Goal: Information Seeking & Learning: Learn about a topic

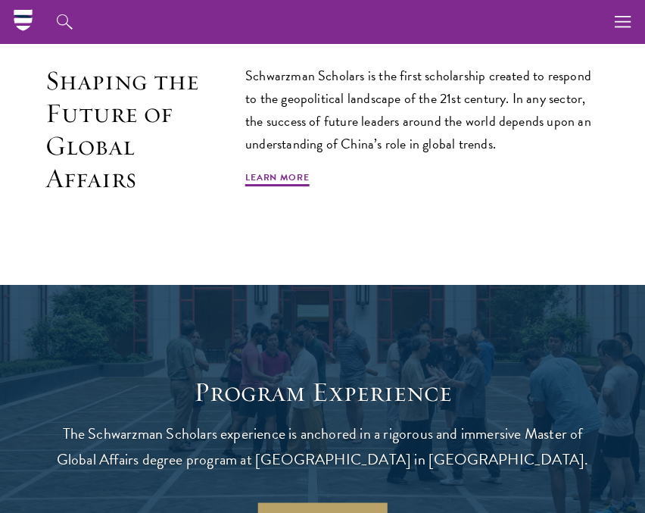
scroll to position [590, 0]
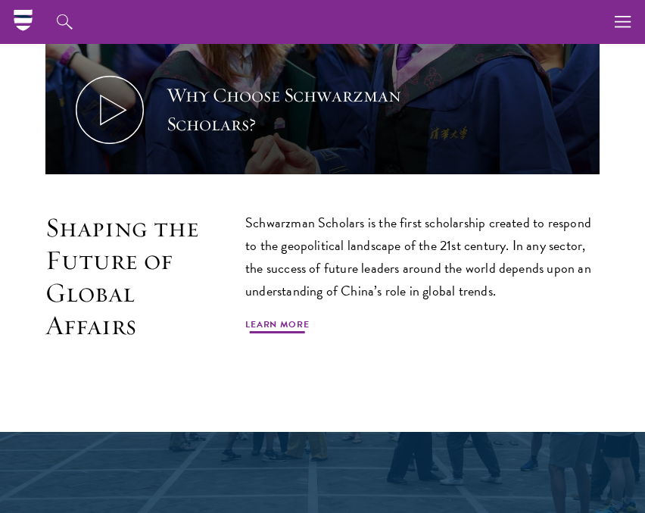
click at [276, 318] on link "Learn More" at bounding box center [277, 326] width 64 height 18
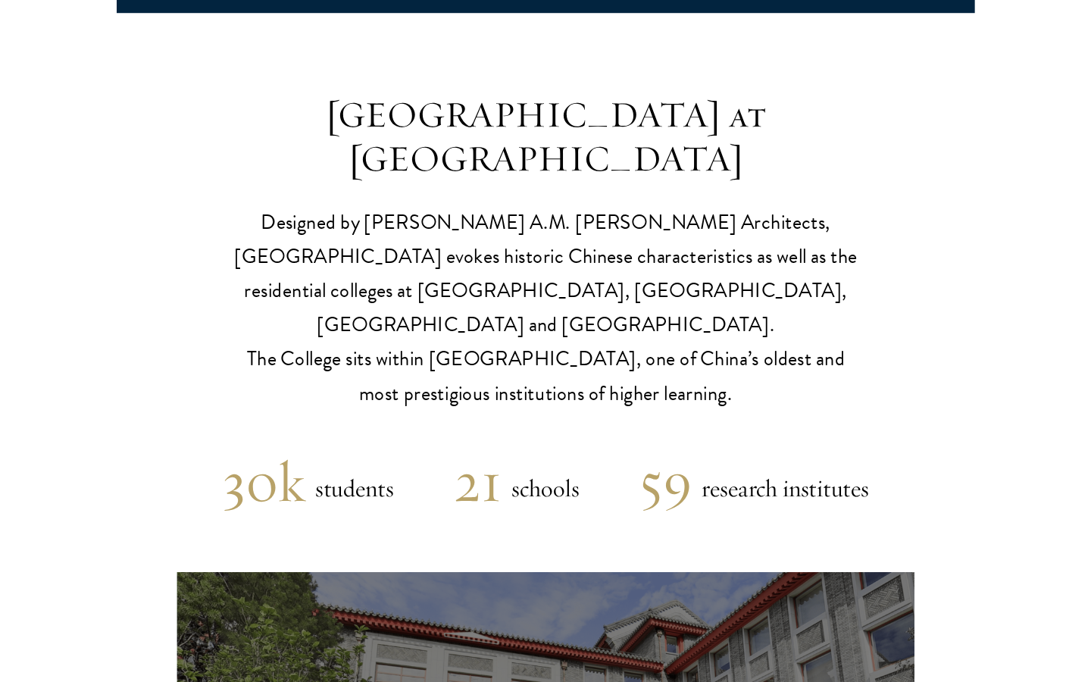
scroll to position [3802, 0]
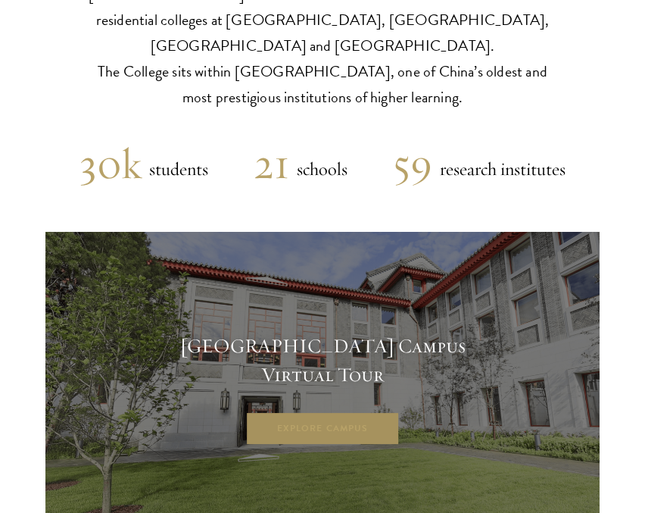
click at [336, 411] on link "Explore Campus" at bounding box center [322, 428] width 155 height 34
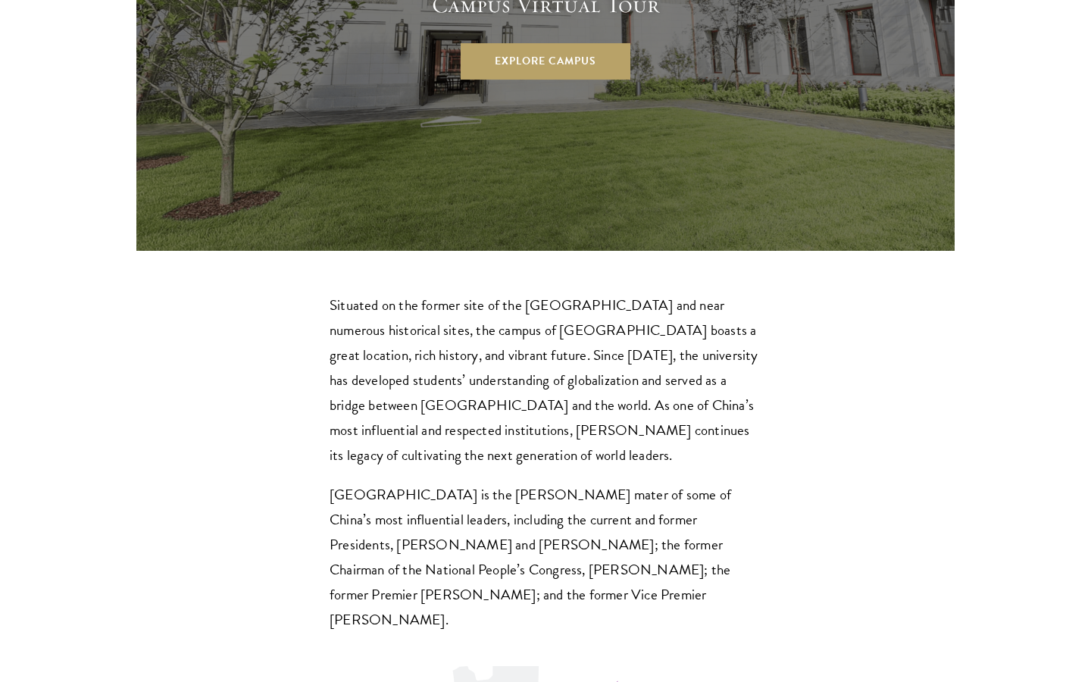
scroll to position [4350, 0]
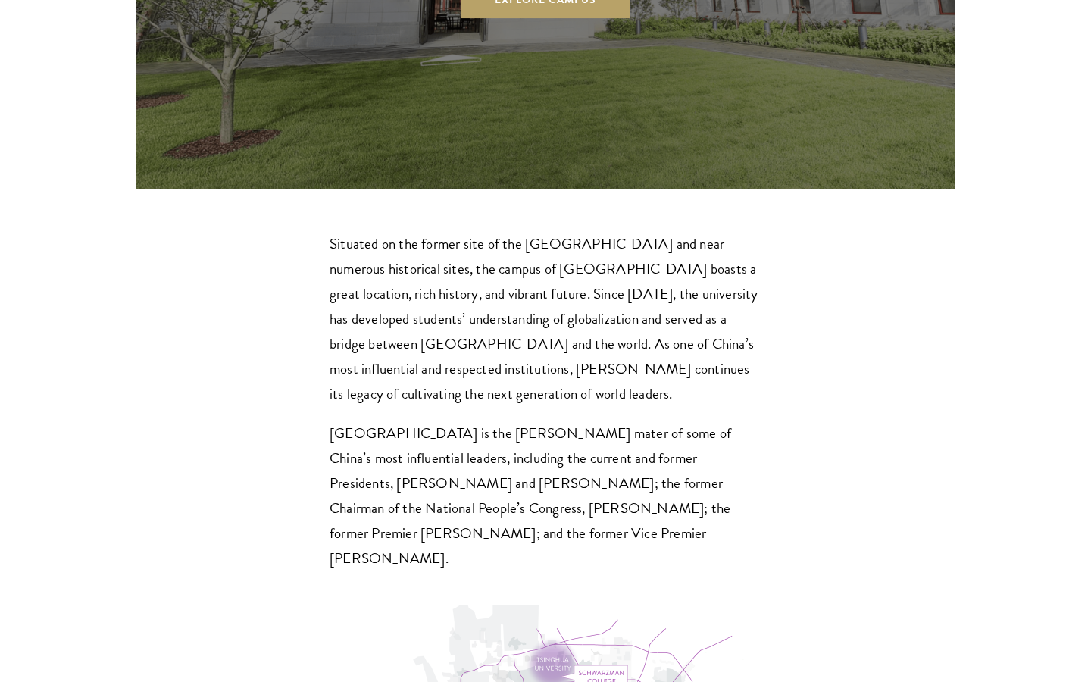
click at [503, 231] on p "Situated on the former site of the Qing Dynasty imperial gardens and near numer…" at bounding box center [546, 318] width 432 height 175
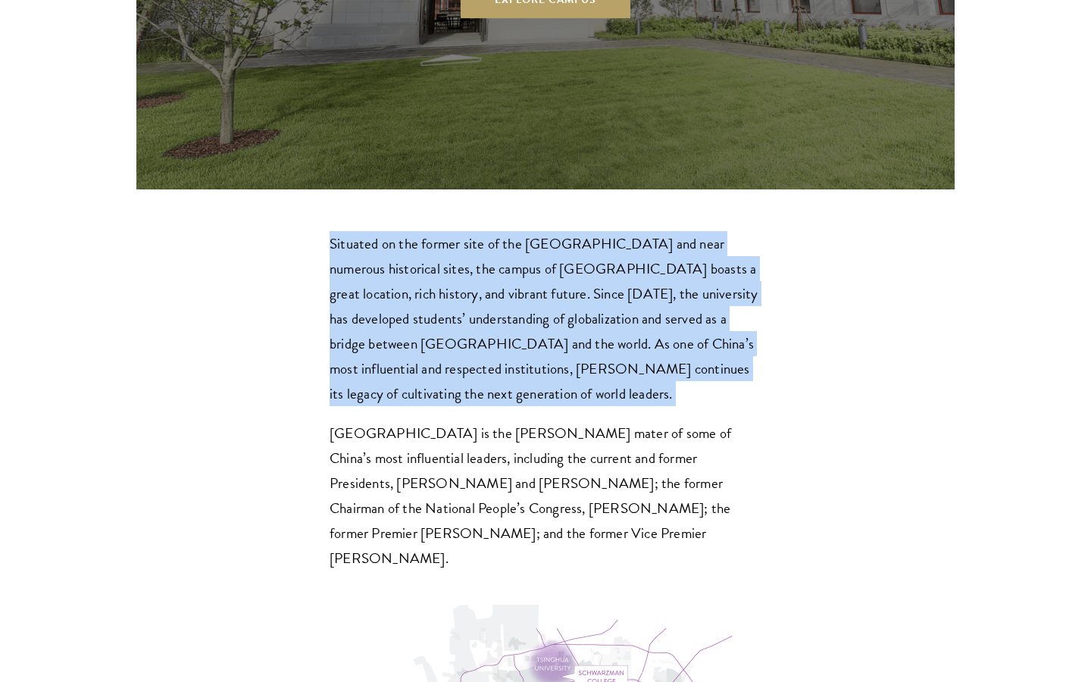
click at [503, 231] on p "Situated on the former site of the Qing Dynasty imperial gardens and near numer…" at bounding box center [546, 318] width 432 height 175
click at [392, 231] on p "Situated on the former site of the Qing Dynasty imperial gardens and near numer…" at bounding box center [546, 318] width 432 height 175
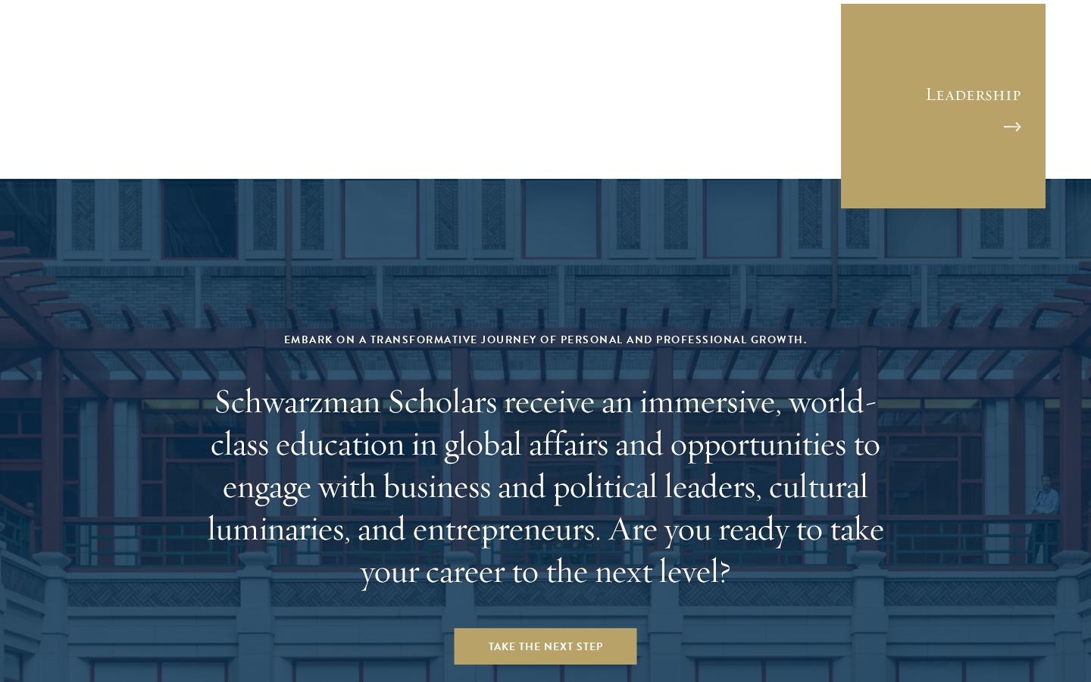
scroll to position [6091, 0]
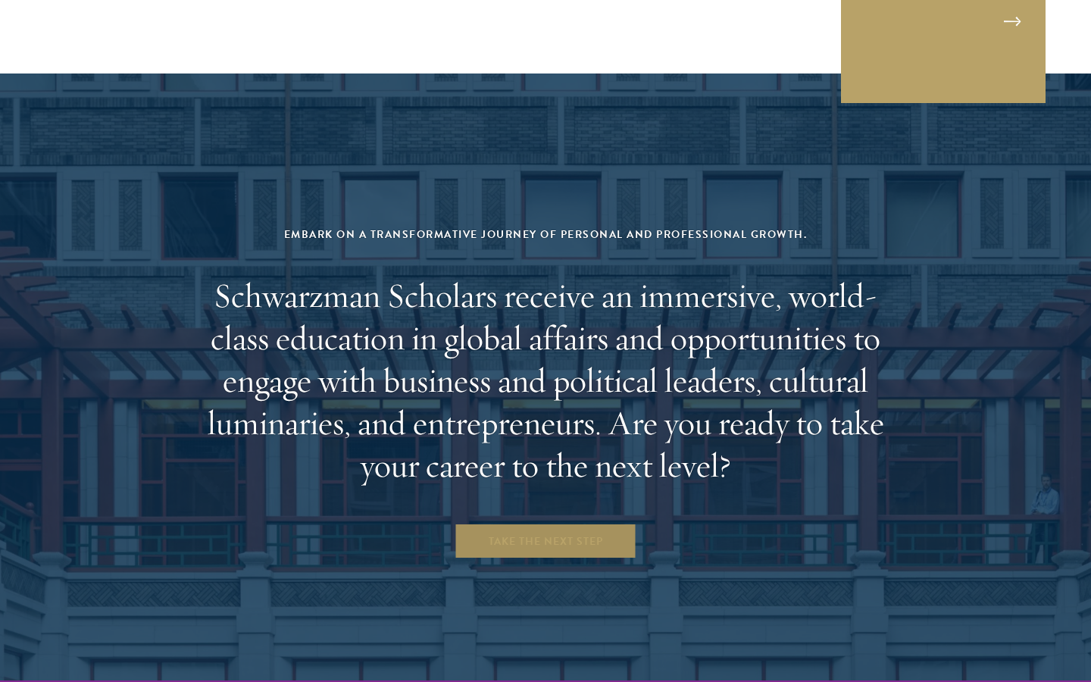
click at [537, 512] on link "Take the Next Step" at bounding box center [546, 541] width 183 height 36
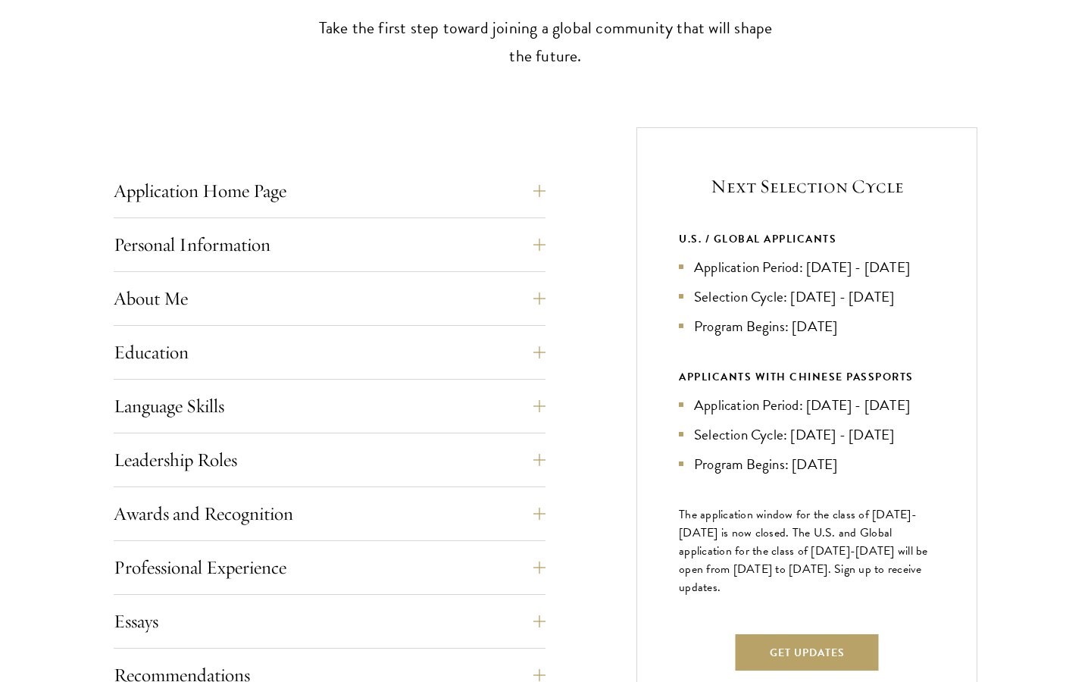
scroll to position [532, 0]
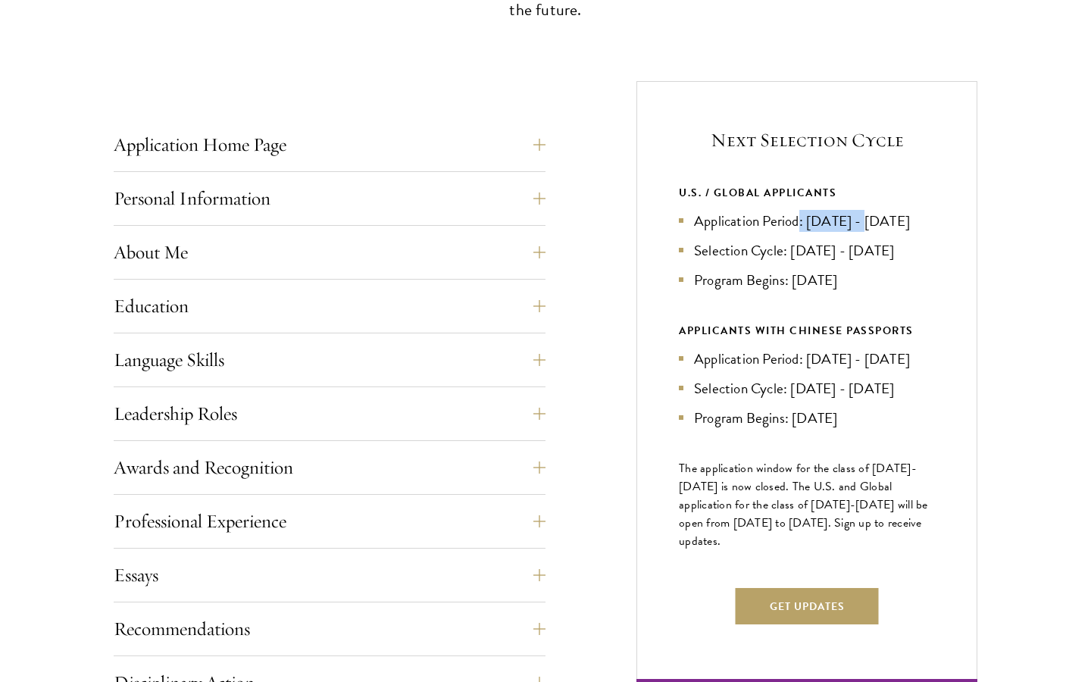
drag, startPoint x: 801, startPoint y: 217, endPoint x: 867, endPoint y: 216, distance: 65.2
click at [867, 216] on li "Application Period: [DATE] - [DATE]" at bounding box center [807, 221] width 256 height 22
copy li ": Apr 2026"
click at [745, 261] on li "Selection Cycle: [DATE] - [DATE]" at bounding box center [807, 250] width 256 height 22
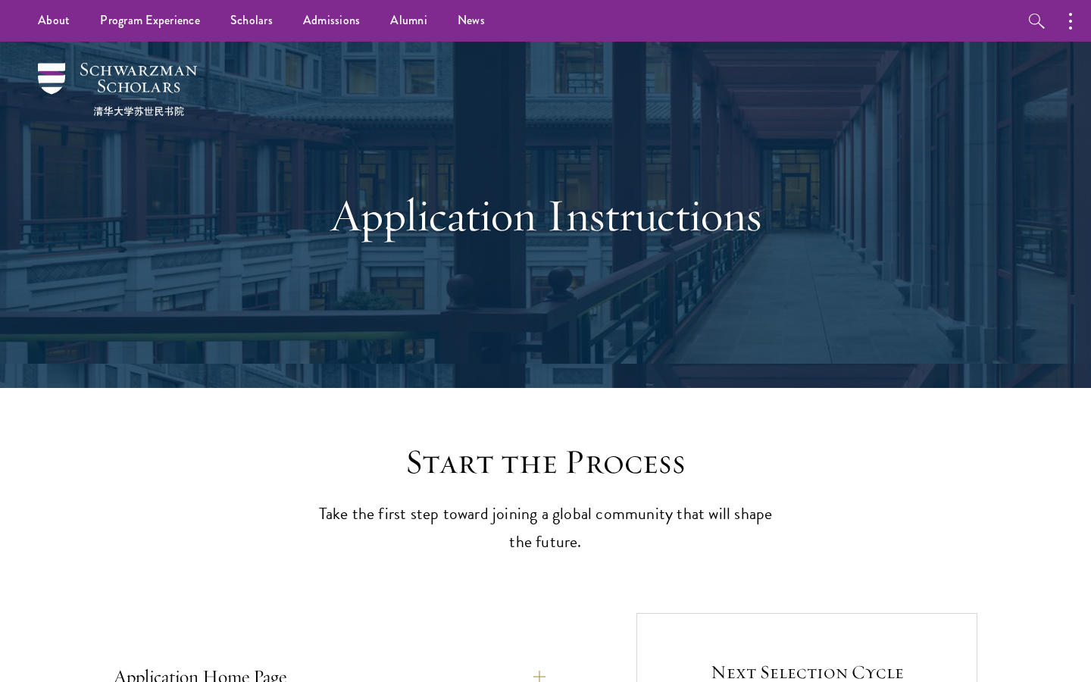
scroll to position [0, 0]
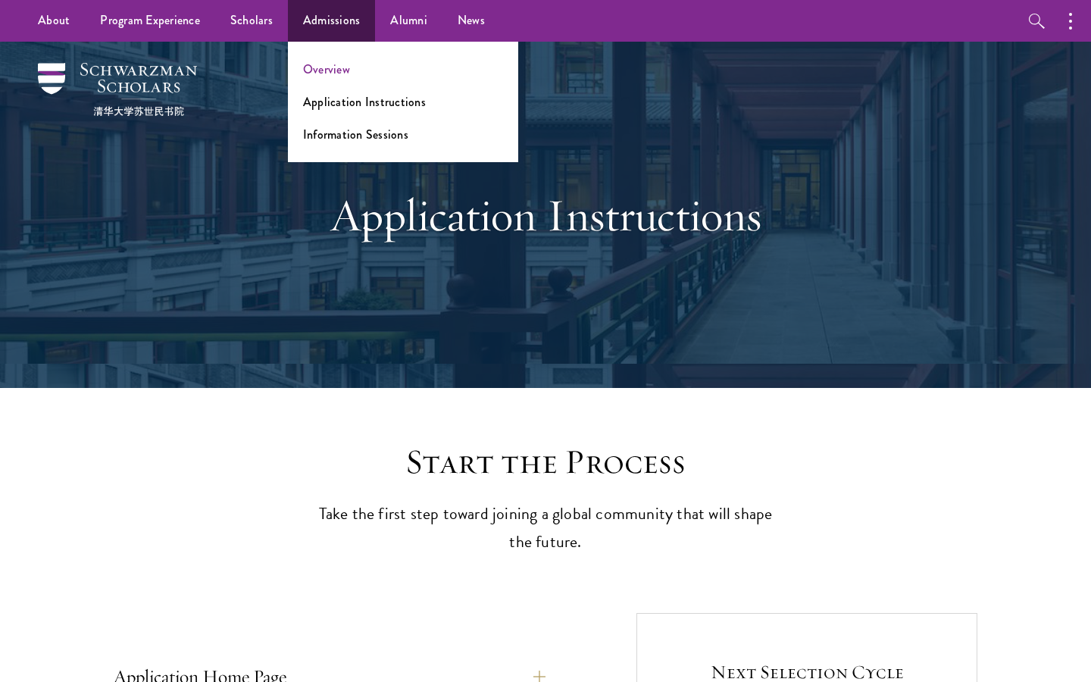
click at [326, 77] on link "Overview" at bounding box center [326, 69] width 47 height 17
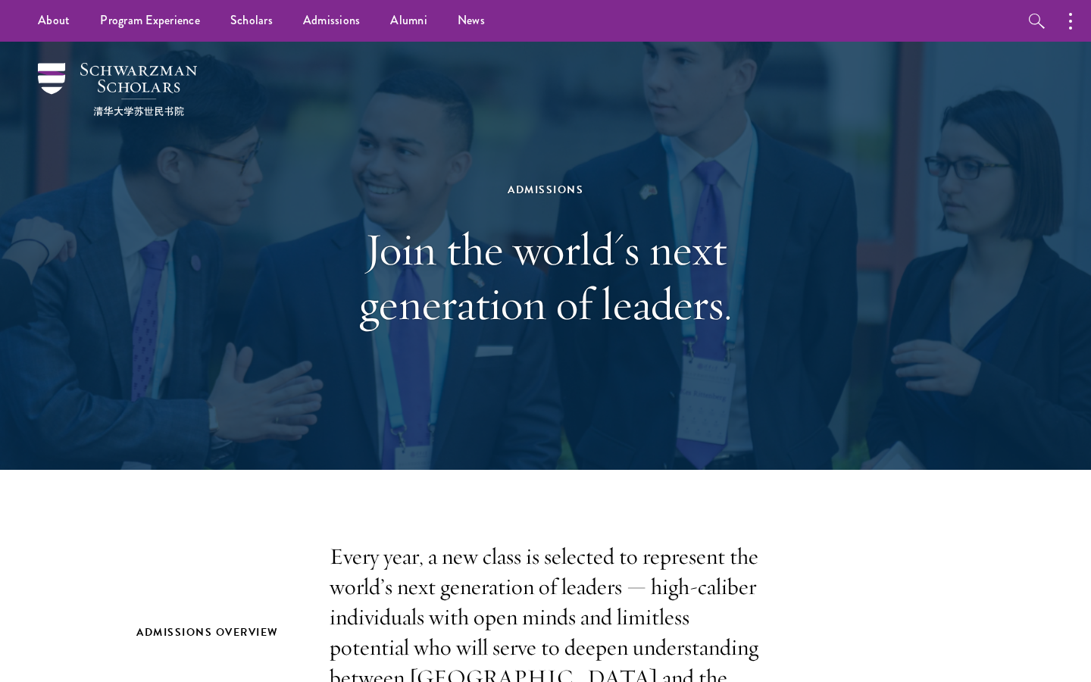
click at [142, 73] on img at bounding box center [117, 89] width 159 height 53
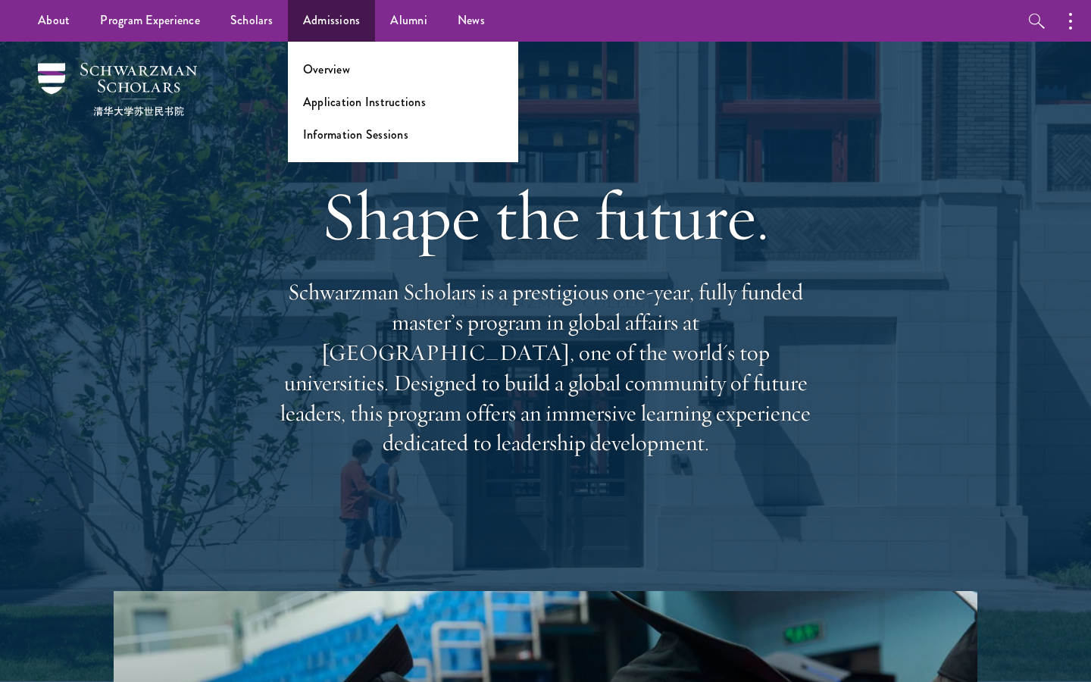
click at [316, 25] on link "Admissions" at bounding box center [332, 21] width 88 height 42
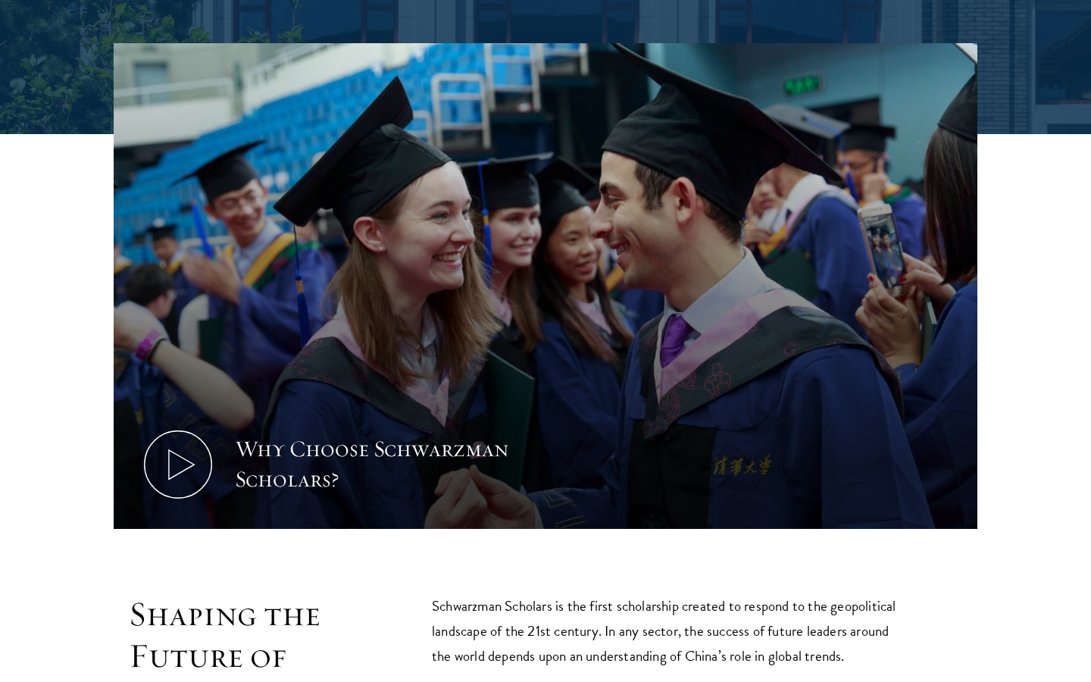
scroll to position [548, 0]
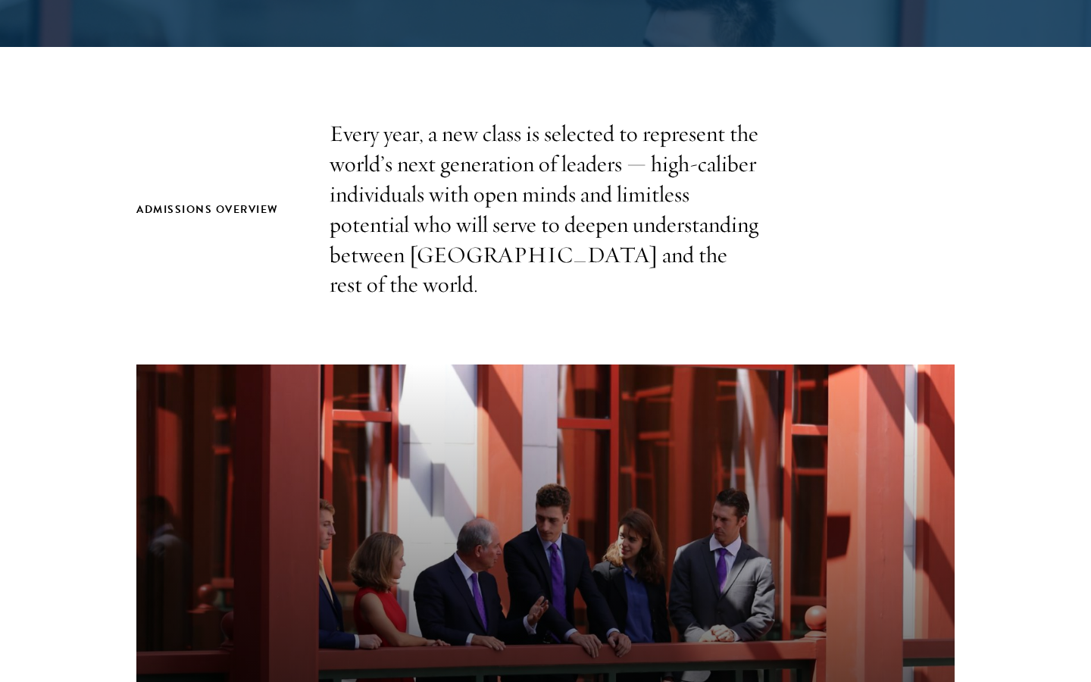
scroll to position [483, 0]
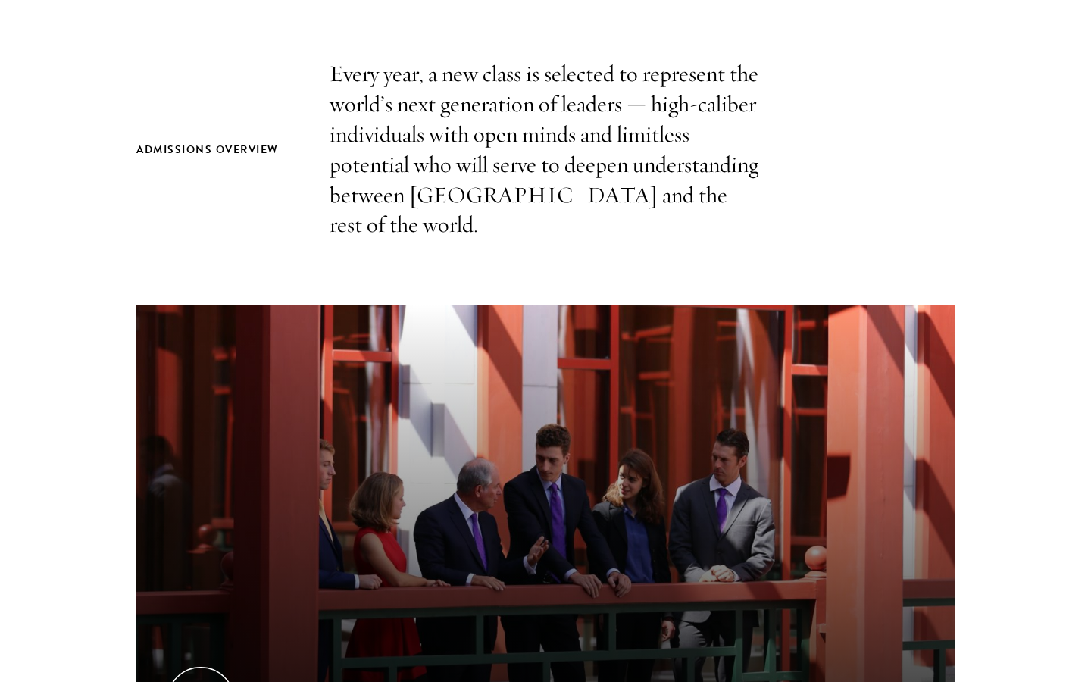
click at [472, 64] on p "Every year, a new class is selected to represent the world’s next generation of…" at bounding box center [546, 149] width 432 height 181
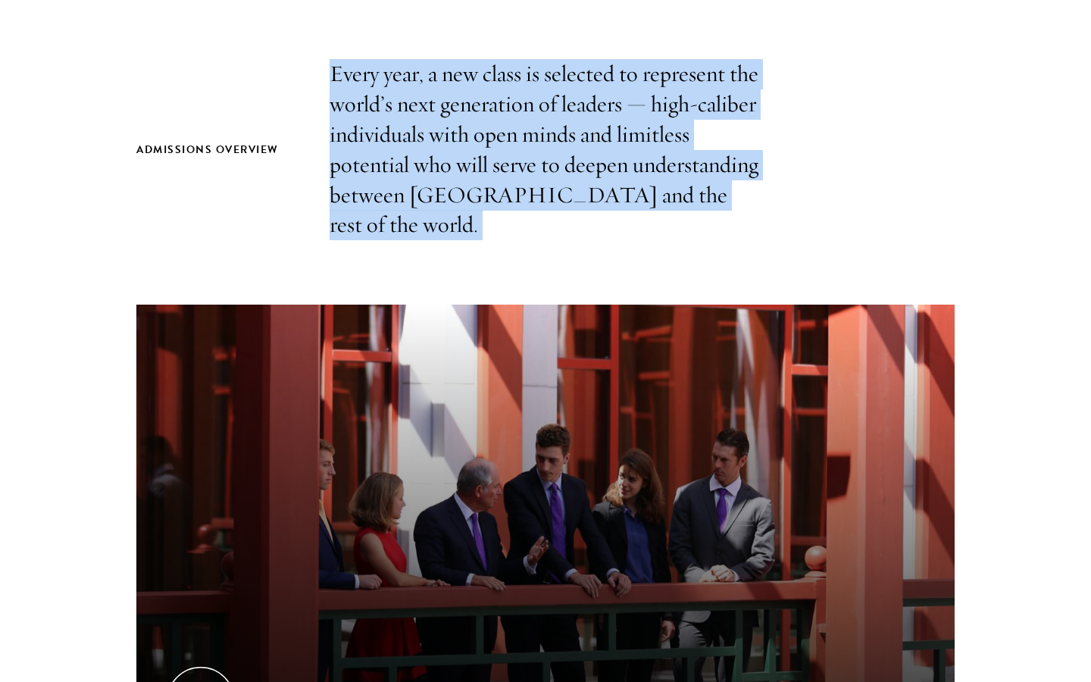
click at [470, 155] on p "Every year, a new class is selected to represent the world’s next generation of…" at bounding box center [546, 149] width 432 height 181
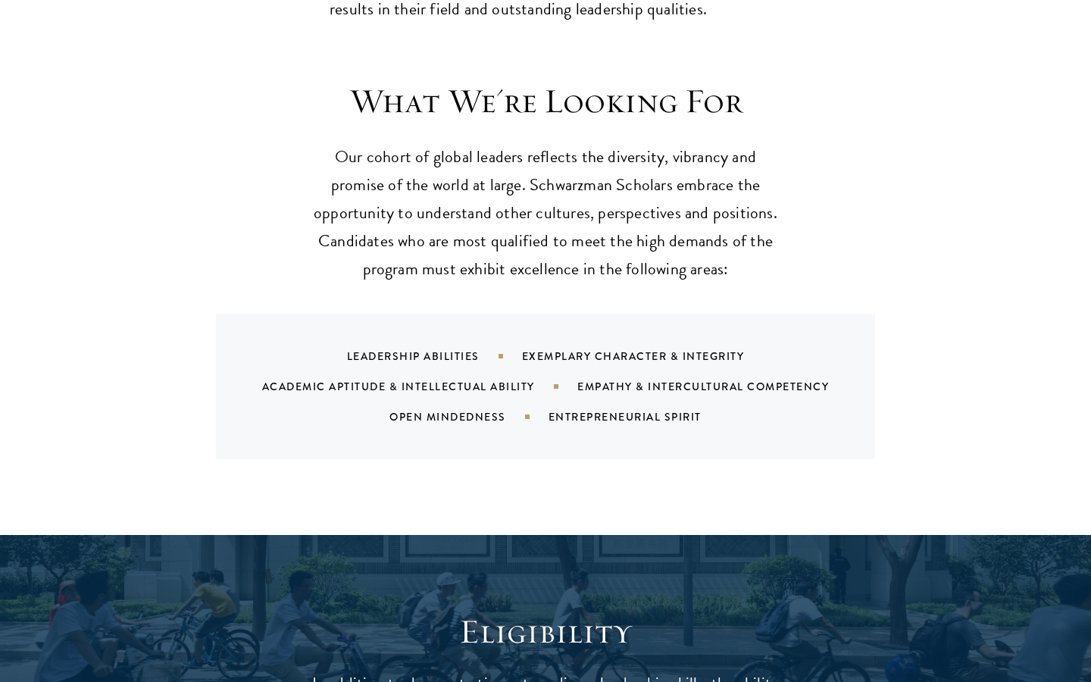
scroll to position [1567, 0]
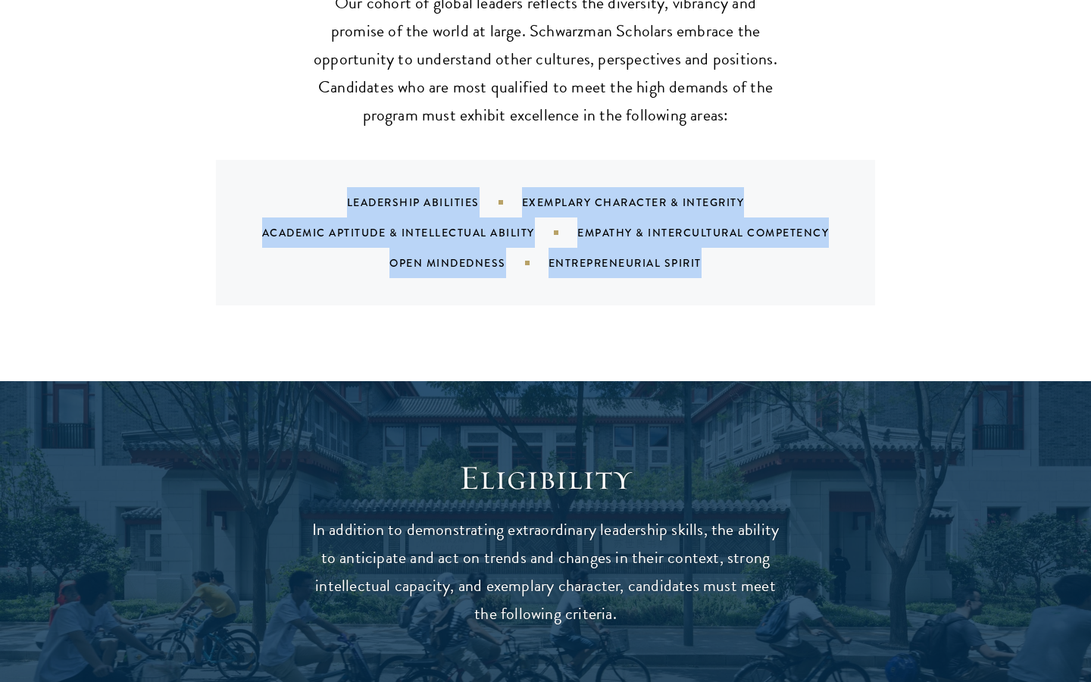
drag, startPoint x: 717, startPoint y: 219, endPoint x: 325, endPoint y: 155, distance: 396.9
click at [326, 187] on div "Leadership Abilities Exemplary Character & Integrity Academic Aptitude & Intell…" at bounding box center [564, 232] width 623 height 91
copy div "Leadership Abilities Exemplary Character & Integrity Academic Aptitude & Intell…"
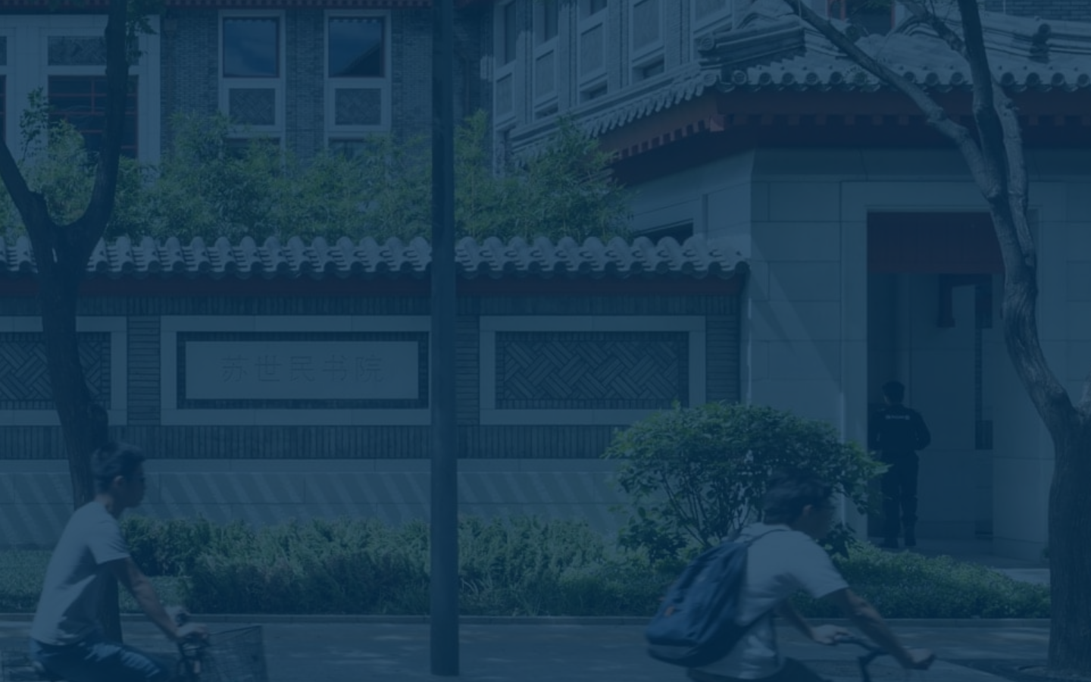
scroll to position [2532, 0]
